Goal: Information Seeking & Learning: Learn about a topic

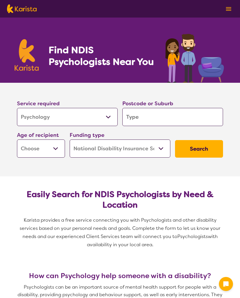
select select "Psychology"
select select "NDIS"
select select "Psychology"
select select "NDIS"
click at [146, 117] on input "search" at bounding box center [172, 117] width 101 height 18
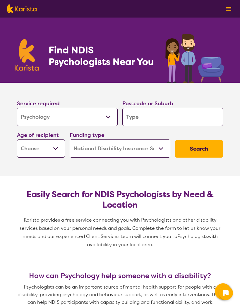
type input "E"
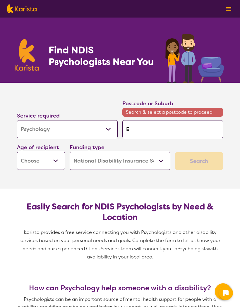
type input "En"
type input "End"
type input "Ende"
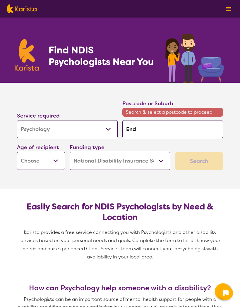
type input "Ende"
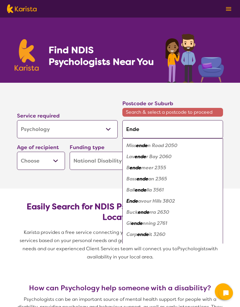
click at [175, 200] on div "Ende avour Hills 3802" at bounding box center [172, 200] width 95 height 11
type input "3802"
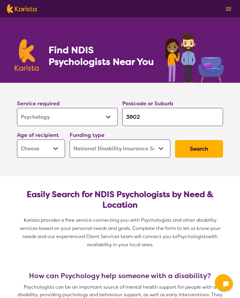
click at [58, 149] on select "Early Childhood - 0 to 9 Child - 10 to 11 Adolescent - 12 to 17 Adult - 18 to 6…" at bounding box center [41, 148] width 48 height 18
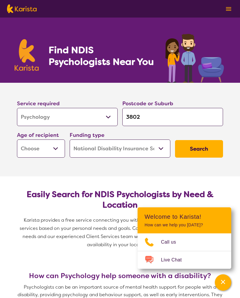
click at [57, 148] on select "Early Childhood - 0 to 9 Child - 10 to 11 Adolescent - 12 to 17 Adult - 18 to 6…" at bounding box center [41, 148] width 48 height 18
select select "EC"
click at [210, 146] on button "Search" at bounding box center [199, 149] width 48 height 18
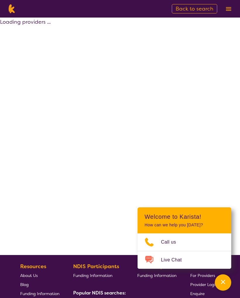
select select "by_score"
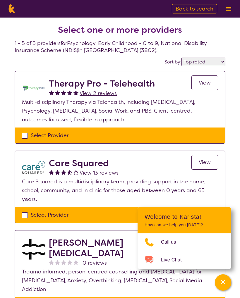
click at [208, 83] on span "View" at bounding box center [204, 82] width 12 height 7
